Goal: Transaction & Acquisition: Purchase product/service

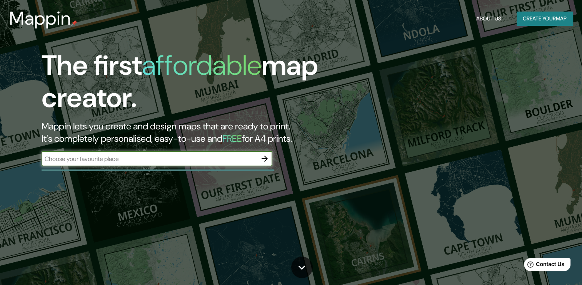
click at [127, 160] on input "text" at bounding box center [149, 158] width 215 height 9
type input "xalpatlahuac mpio de tecoanapa"
click at [265, 158] on icon "button" at bounding box center [264, 158] width 6 height 6
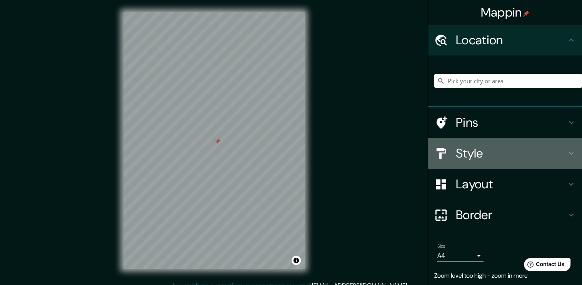
click at [471, 152] on h4 "Style" at bounding box center [511, 152] width 111 height 15
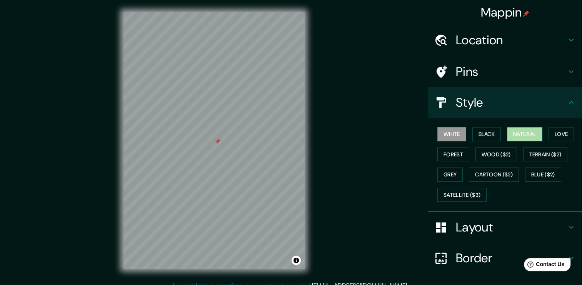
click at [531, 132] on button "Natural" at bounding box center [524, 134] width 35 height 14
click at [496, 42] on h4 "Location" at bounding box center [511, 39] width 111 height 15
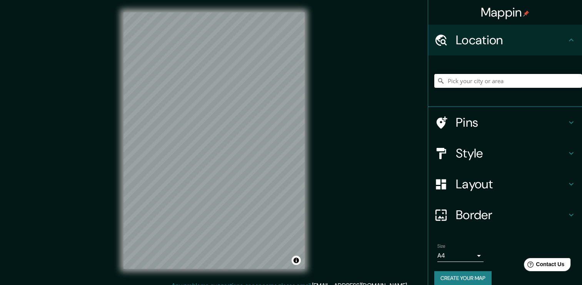
click at [487, 78] on input "Pick your city or area" at bounding box center [508, 81] width 148 height 14
type input "Tecoanapa, [GEOGRAPHIC_DATA], [GEOGRAPHIC_DATA]"
click at [459, 122] on h4 "Pins" at bounding box center [511, 122] width 111 height 15
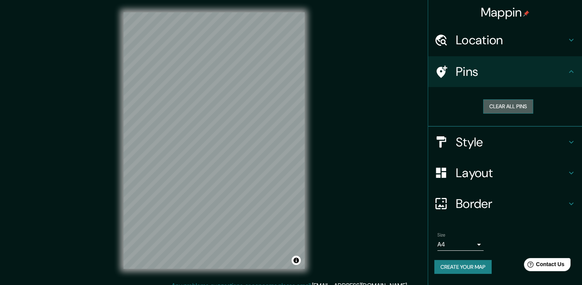
click at [506, 107] on button "Clear all pins" at bounding box center [508, 106] width 50 height 14
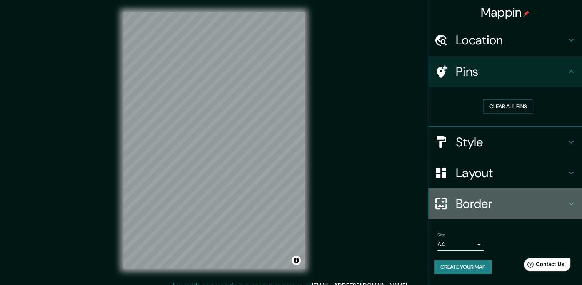
click at [469, 203] on h4 "Border" at bounding box center [511, 203] width 111 height 15
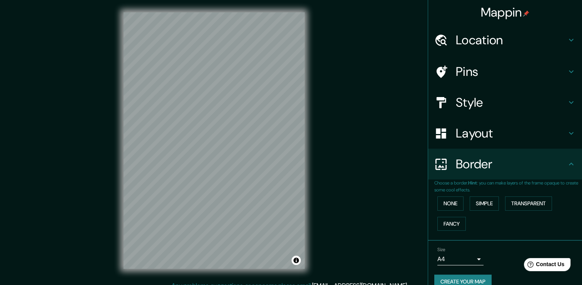
click at [462, 129] on h4 "Layout" at bounding box center [511, 132] width 111 height 15
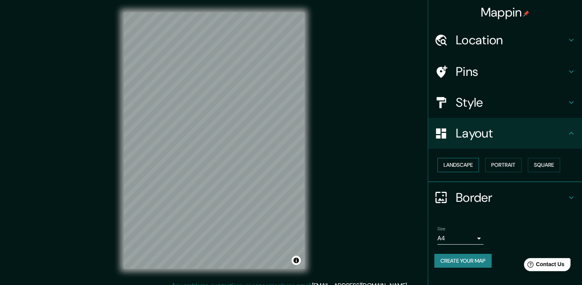
click at [461, 166] on button "Landscape" at bounding box center [458, 165] width 42 height 14
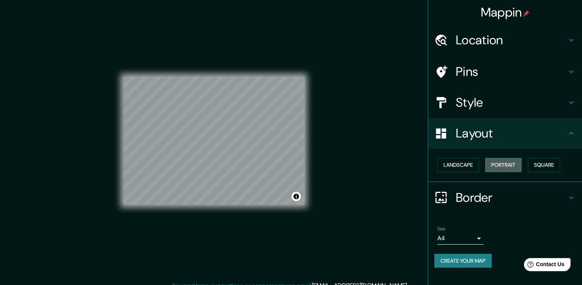
click at [492, 162] on button "Portrait" at bounding box center [503, 165] width 37 height 14
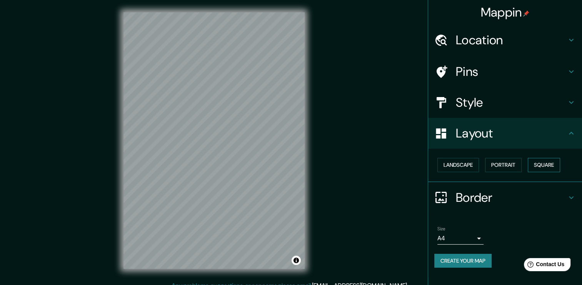
click at [529, 165] on div "Landscape [GEOGRAPHIC_DATA]" at bounding box center [508, 165] width 148 height 20
click at [534, 164] on button "Square" at bounding box center [544, 165] width 32 height 14
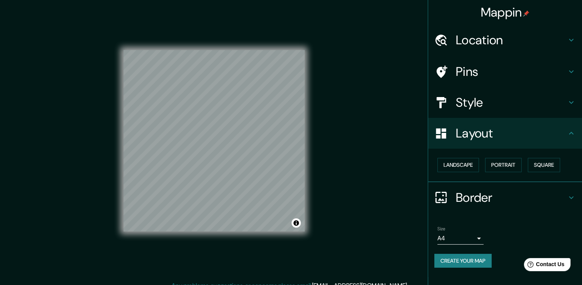
click at [465, 99] on h4 "Style" at bounding box center [511, 102] width 111 height 15
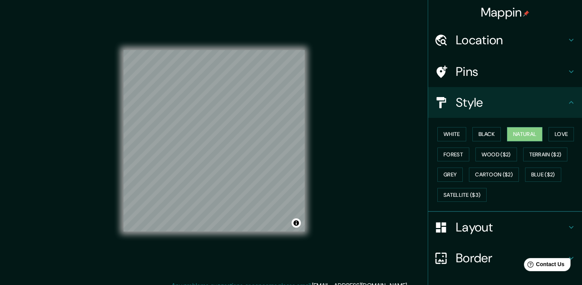
click at [448, 71] on div at bounding box center [445, 71] width 22 height 13
